Goal: Transaction & Acquisition: Purchase product/service

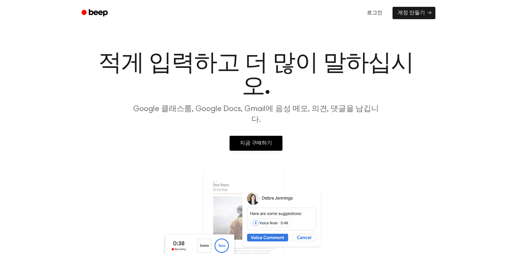
click at [371, 11] on link "로그인" at bounding box center [374, 13] width 29 height 15
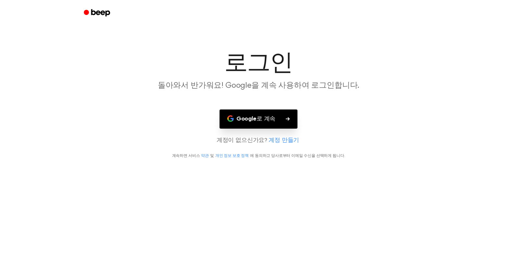
click at [284, 108] on main "로그인 돌아와서 반가워요! Google을 계속 사용하여 로그인합니다. Google로 계속 계정이 없으신가요? 계정 만들기 계속하면 서비스 약관…" at bounding box center [258, 127] width 517 height 254
click at [281, 114] on button "Google로 계속" at bounding box center [258, 118] width 78 height 19
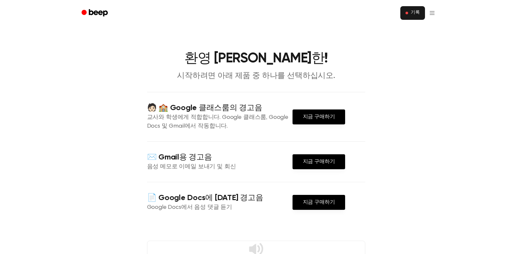
click at [410, 17] on button "기록" at bounding box center [412, 13] width 25 height 14
click at [321, 119] on link "지금 구매하기" at bounding box center [319, 116] width 53 height 15
click at [300, 114] on link "지금 구매하기" at bounding box center [319, 116] width 53 height 15
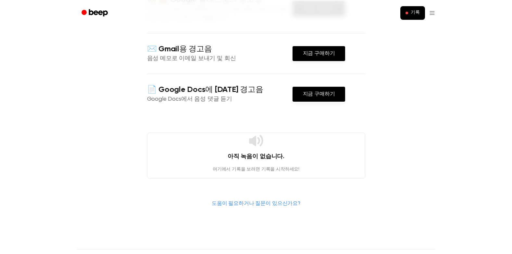
scroll to position [217, 0]
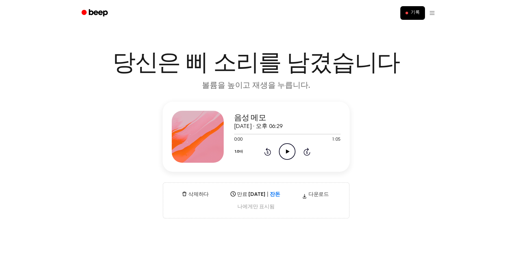
click at [288, 153] on icon "오디오 재생" at bounding box center [287, 151] width 17 height 17
click at [286, 151] on icon at bounding box center [287, 151] width 3 height 4
